Goal: Check status: Check status

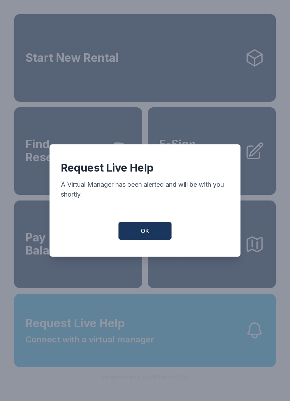
click at [141, 231] on span "OK" at bounding box center [145, 231] width 8 height 8
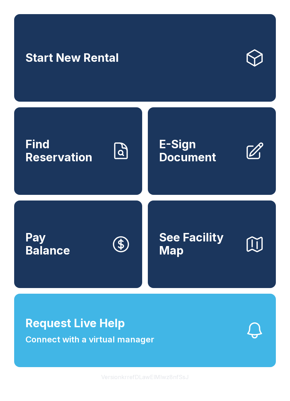
click at [74, 161] on span "Find Reservation" at bounding box center [65, 151] width 80 height 26
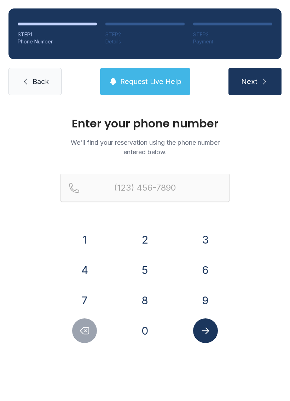
click at [145, 232] on button "2" at bounding box center [144, 239] width 25 height 25
click at [205, 238] on button "3" at bounding box center [205, 239] width 25 height 25
click at [208, 296] on button "9" at bounding box center [205, 300] width 25 height 25
click at [94, 292] on div "7" at bounding box center [84, 300] width 49 height 25
click at [83, 296] on button "7" at bounding box center [84, 300] width 25 height 25
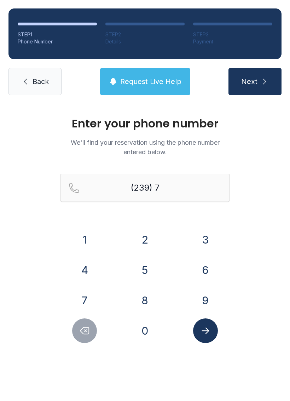
click at [144, 301] on button "8" at bounding box center [144, 300] width 25 height 25
click at [85, 265] on button "4" at bounding box center [84, 270] width 25 height 25
click at [149, 329] on button "0" at bounding box center [144, 331] width 25 height 25
click at [87, 298] on button "7" at bounding box center [84, 300] width 25 height 25
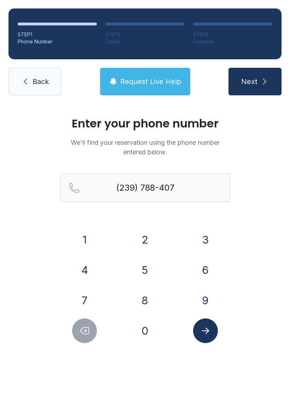
click at [202, 297] on button "9" at bounding box center [205, 300] width 25 height 25
type input "[PHONE_NUMBER]"
click at [214, 335] on button "Submit lookup form" at bounding box center [205, 331] width 25 height 25
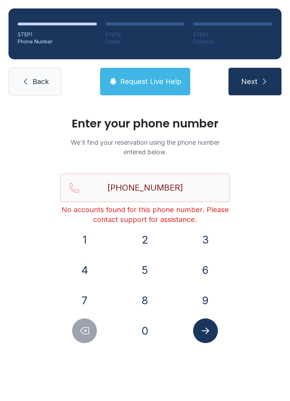
click at [209, 335] on icon "Submit lookup form" at bounding box center [205, 331] width 11 height 11
